Goal: Task Accomplishment & Management: Manage account settings

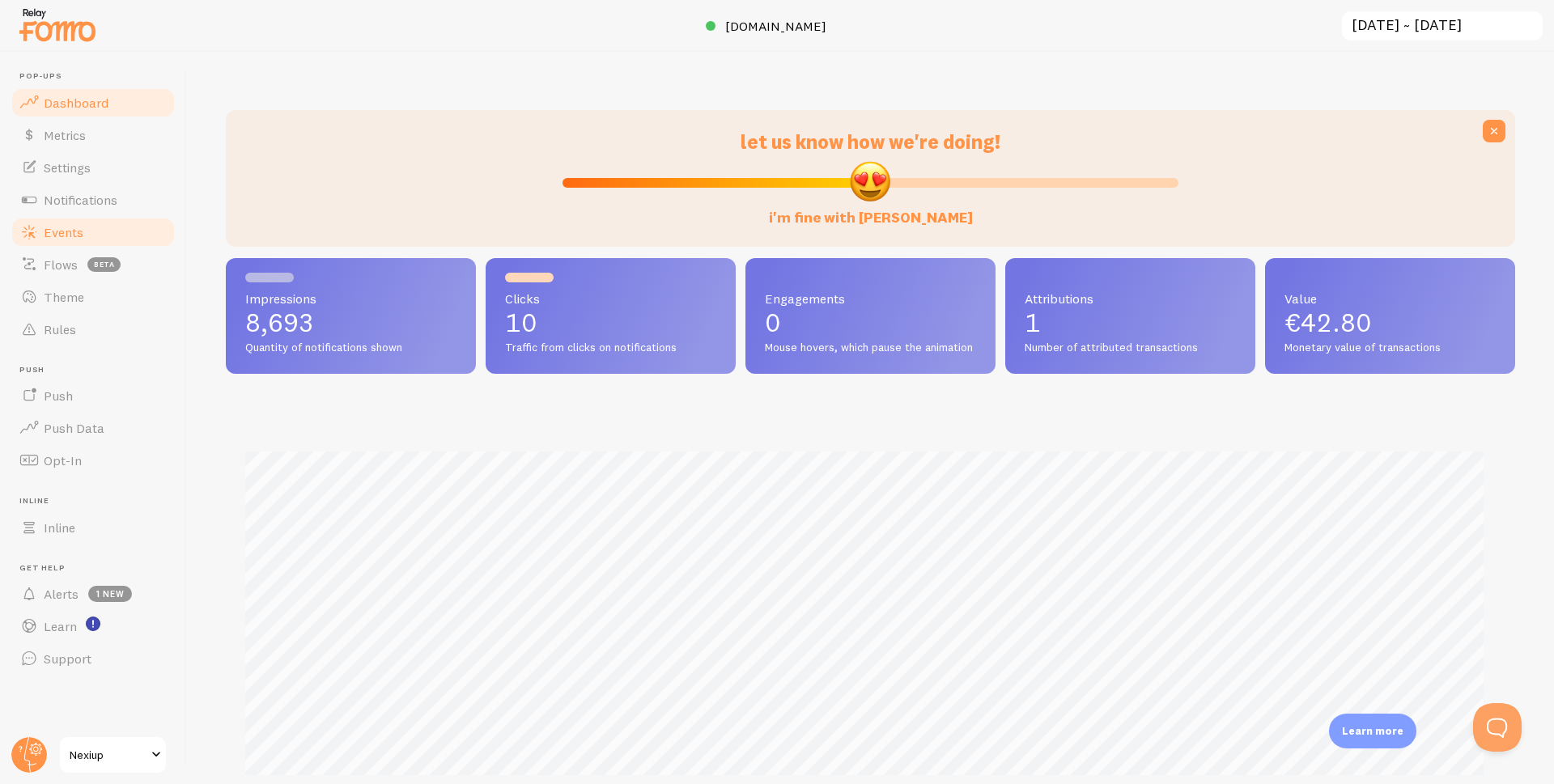
click at [72, 230] on span "Events" at bounding box center [64, 232] width 39 height 16
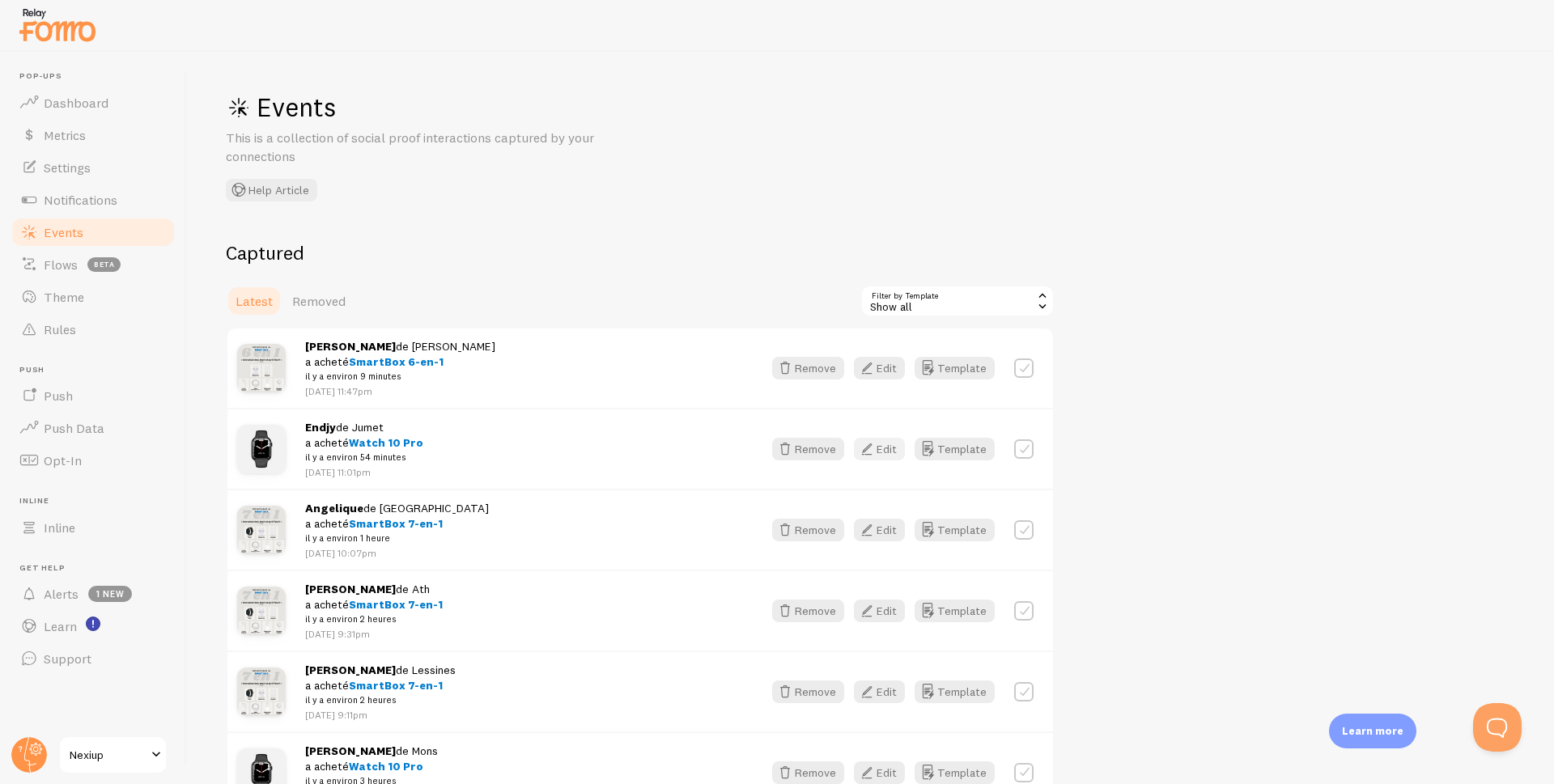
click at [885, 451] on button "Edit" at bounding box center [879, 449] width 51 height 22
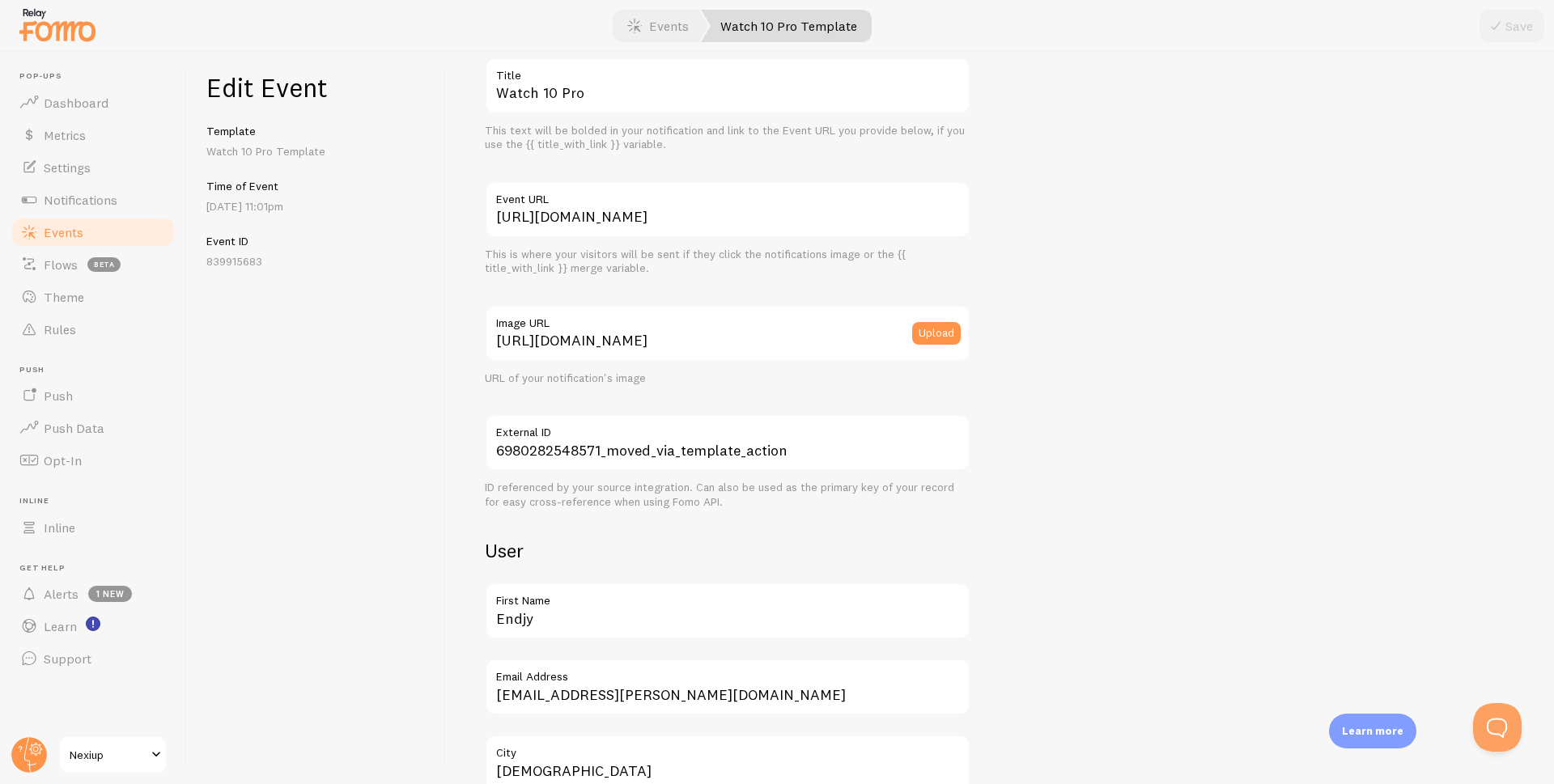
scroll to position [243, 0]
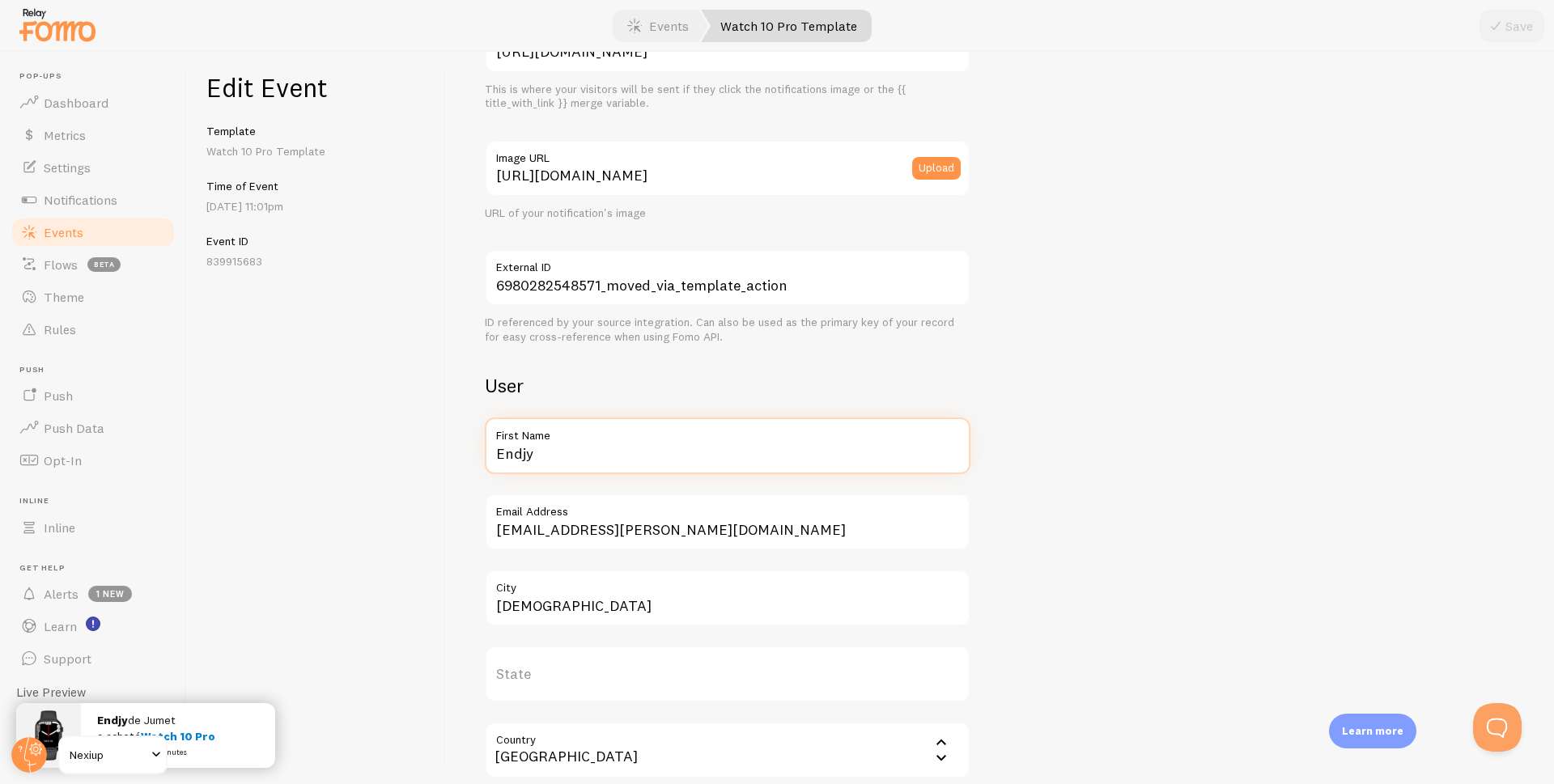
drag, startPoint x: 564, startPoint y: 458, endPoint x: 423, endPoint y: 456, distance: 141.0
click at [423, 456] on div "Edit Event Template Watch 10 Pro Template Time of Event [DATE] 11:01pm Event ID…" at bounding box center [870, 418] width 1367 height 733
type input "[PERSON_NAME]"
click at [1491, 23] on icon "submit" at bounding box center [1495, 25] width 20 height 20
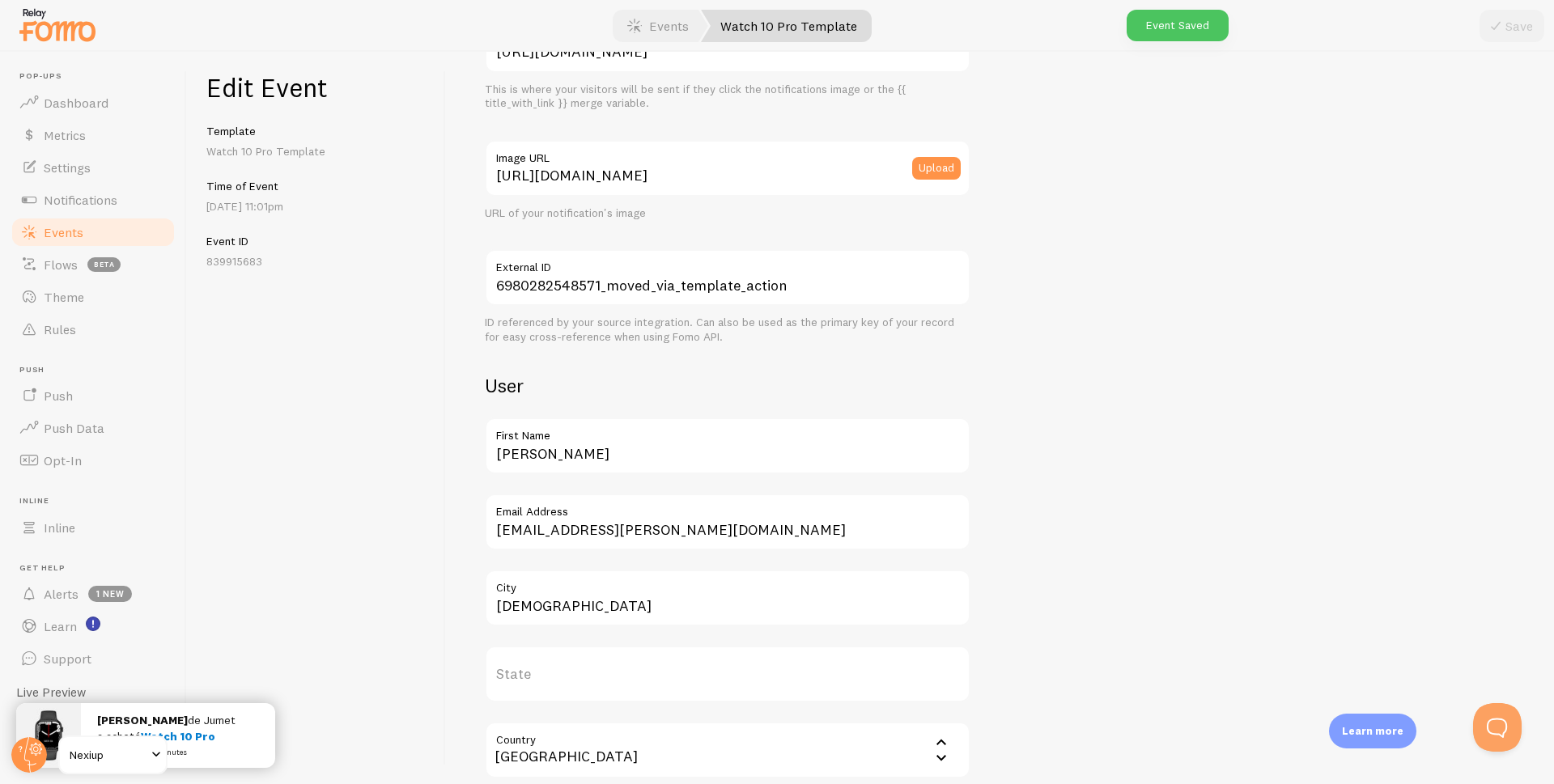
click at [69, 233] on span "Events" at bounding box center [64, 232] width 39 height 16
